Goal: Task Accomplishment & Management: Manage account settings

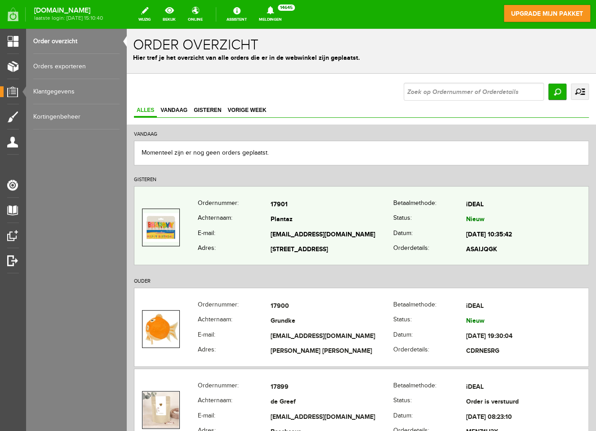
click at [330, 207] on td "17901" at bounding box center [332, 204] width 123 height 15
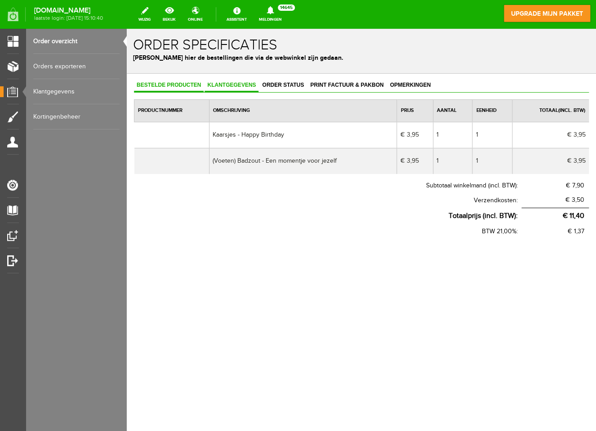
click at [218, 84] on span "Klantgegevens" at bounding box center [231, 85] width 54 height 6
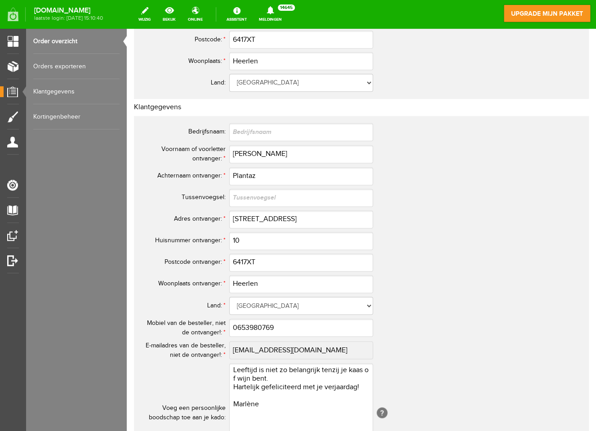
scroll to position [476, 0]
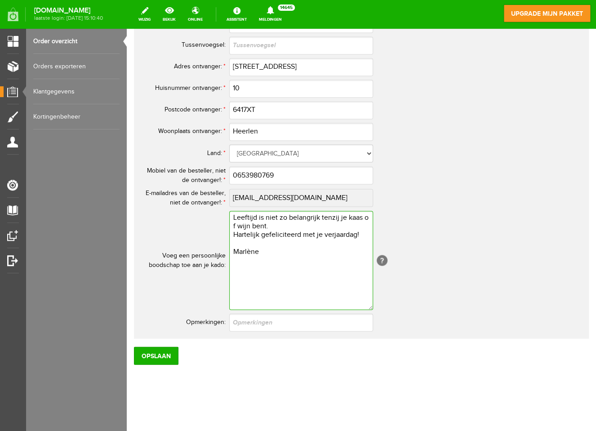
drag, startPoint x: 292, startPoint y: 252, endPoint x: 307, endPoint y: 271, distance: 24.5
click at [307, 271] on textarea "Leeftijd is niet zo belangrijk tenzij je kaas of wijn bent. Hartelijk gefelicit…" at bounding box center [301, 260] width 144 height 99
click at [49, 41] on link "Order overzicht" at bounding box center [76, 41] width 86 height 25
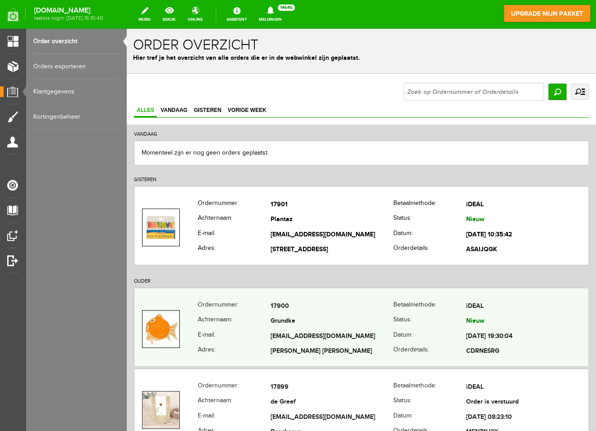
click at [250, 338] on th "E-mail:" at bounding box center [234, 336] width 73 height 15
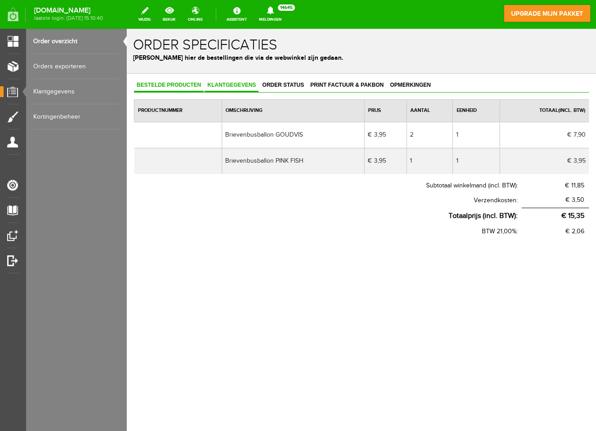
click at [222, 86] on span "Klantgegevens" at bounding box center [231, 85] width 54 height 6
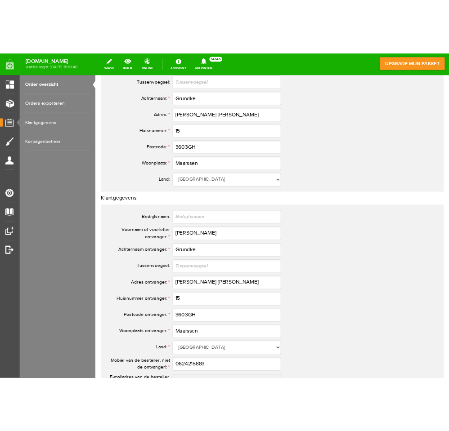
scroll to position [395, 0]
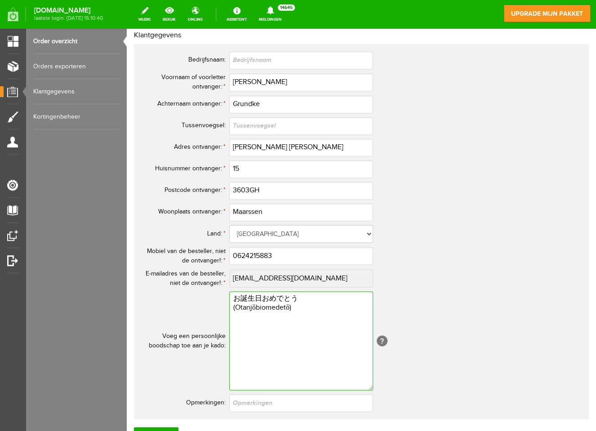
drag, startPoint x: 234, startPoint y: 298, endPoint x: 298, endPoint y: 313, distance: 65.9
click at [300, 313] on textarea "お誕生日おめでとう (Otanjōbiomedetō)" at bounding box center [301, 340] width 144 height 99
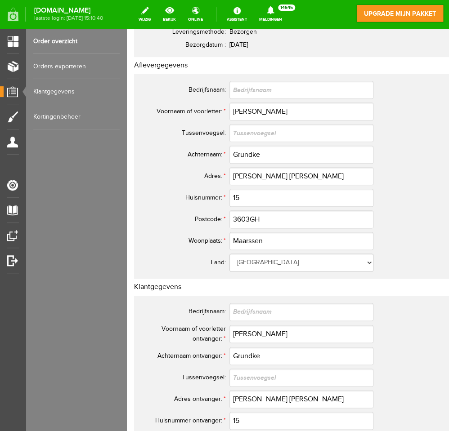
scroll to position [0, 0]
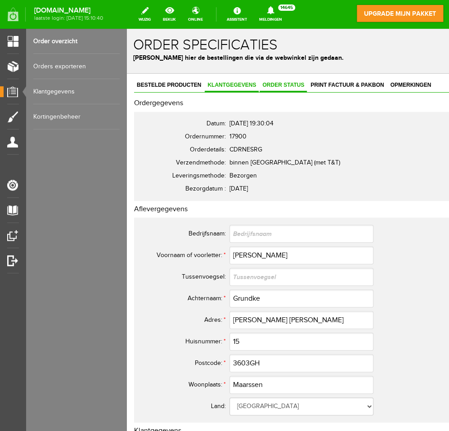
click at [276, 84] on span "Order status" at bounding box center [282, 85] width 47 height 6
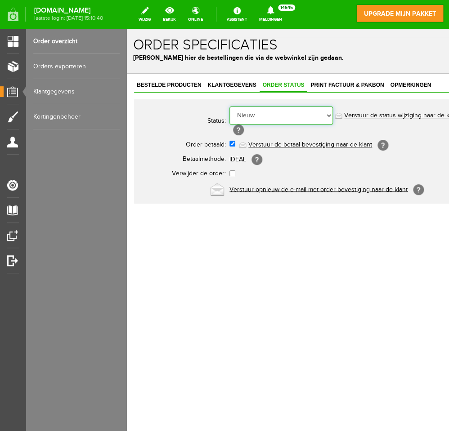
select select "5"
click option "Order is verstuurd" at bounding box center [127, 29] width 0 height 0
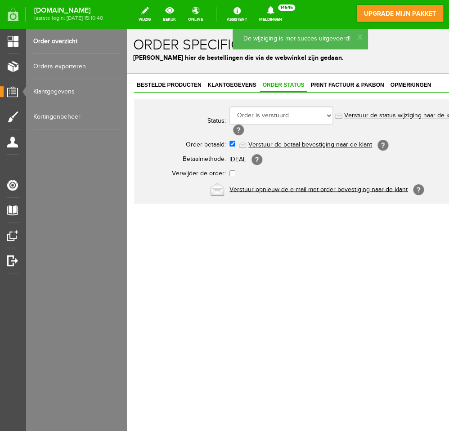
click at [384, 115] on link "Verstuur de status wijziging naar de klant" at bounding box center [401, 115] width 115 height 7
